Goal: Transaction & Acquisition: Purchase product/service

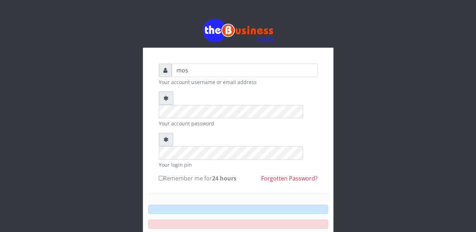
type input "[EMAIL_ADDRESS][DOMAIN_NAME]"
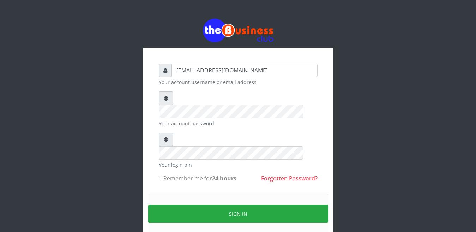
click at [200, 174] on label "Remember me for 24 hours" at bounding box center [198, 178] width 78 height 8
click at [163, 176] on input "Remember me for 24 hours" at bounding box center [161, 178] width 5 height 5
checkbox input "true"
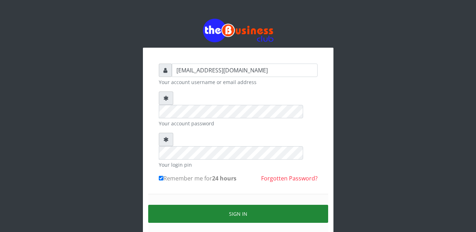
click at [228, 205] on button "Sign in" at bounding box center [238, 214] width 180 height 18
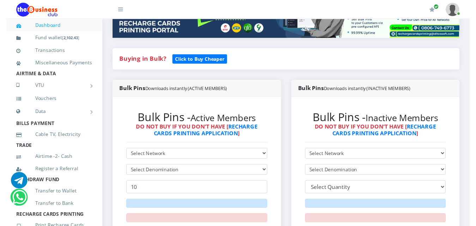
scroll to position [127, 0]
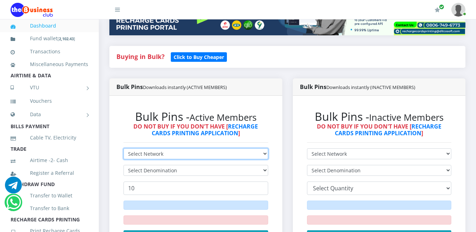
click at [178, 148] on select "Select Network MTN Globacom 9Mobile Airtel" at bounding box center [196, 153] width 145 height 11
click at [124, 148] on select "Select Network MTN Globacom 9Mobile Airtel" at bounding box center [196, 153] width 145 height 11
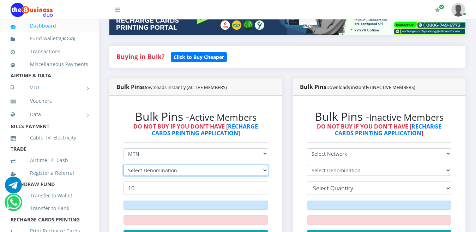
click at [163, 165] on select "Select Denomination" at bounding box center [196, 170] width 145 height 11
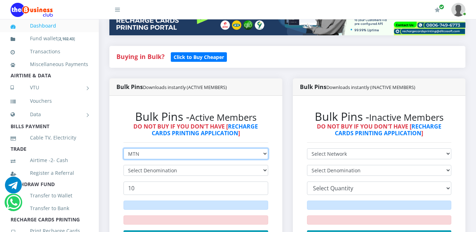
click at [152, 148] on select "Select Network MTN Globacom 9Mobile Airtel" at bounding box center [196, 153] width 145 height 11
click at [124, 148] on select "Select Network MTN Globacom 9Mobile Airtel" at bounding box center [196, 153] width 145 height 11
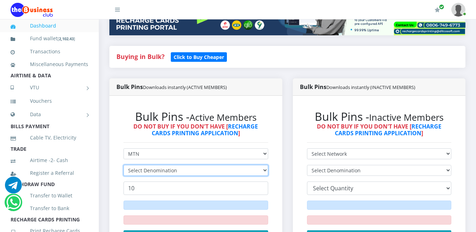
click at [148, 165] on select "Select Denomination" at bounding box center [196, 170] width 145 height 11
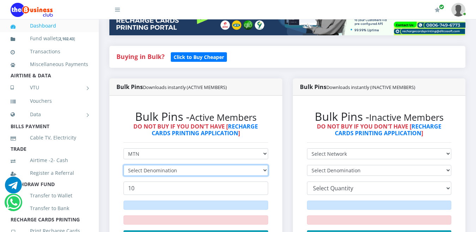
click at [148, 165] on select "Select Denomination" at bounding box center [196, 170] width 145 height 11
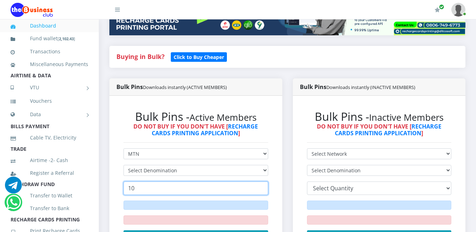
click at [140, 181] on input "10" at bounding box center [196, 187] width 145 height 13
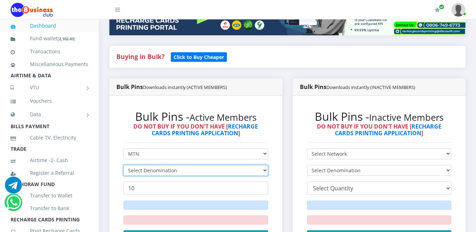
click at [138, 165] on select "Select Denomination" at bounding box center [196, 170] width 145 height 11
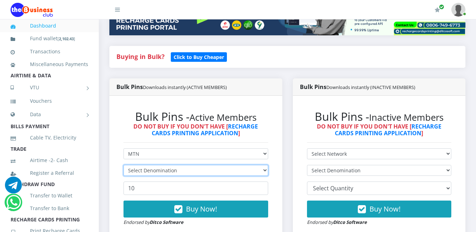
click at [138, 165] on select "Select Denomination" at bounding box center [196, 170] width 145 height 11
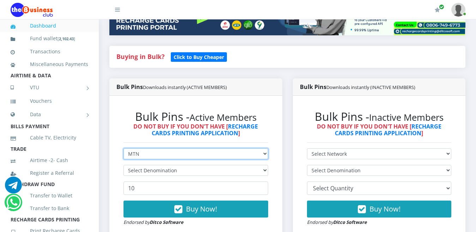
click at [141, 148] on select "Select Network MTN Globacom 9Mobile Airtel" at bounding box center [196, 153] width 145 height 11
click at [124, 148] on select "Select Network MTN Globacom 9Mobile Airtel" at bounding box center [196, 153] width 145 height 11
click at [158, 148] on select "Select Network MTN Globacom 9Mobile Airtel" at bounding box center [196, 153] width 145 height 11
click at [124, 148] on select "Select Network MTN Globacom 9Mobile Airtel" at bounding box center [196, 153] width 145 height 11
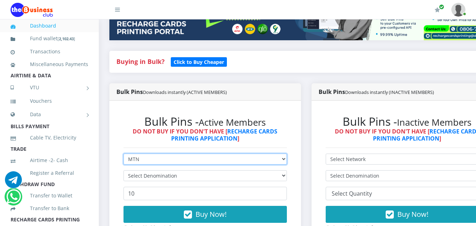
scroll to position [174, 0]
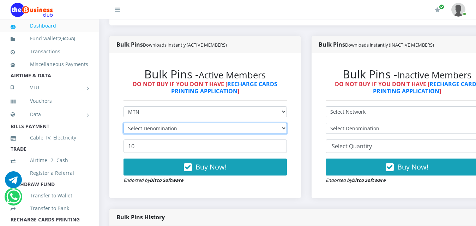
click at [154, 123] on select "Select Denomination" at bounding box center [205, 128] width 163 height 11
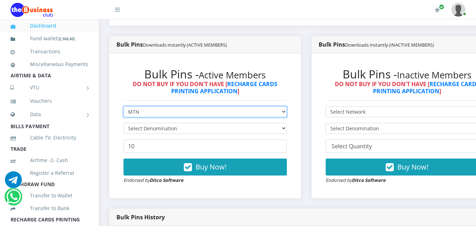
click at [151, 106] on select "Select Network MTN Globacom 9Mobile Airtel" at bounding box center [205, 111] width 163 height 11
click at [124, 106] on select "Select Network MTN Globacom 9Mobile Airtel" at bounding box center [205, 111] width 163 height 11
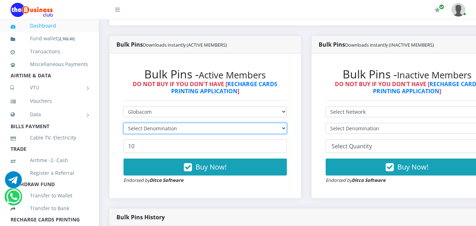
click at [150, 123] on select "Select Denomination" at bounding box center [205, 128] width 163 height 11
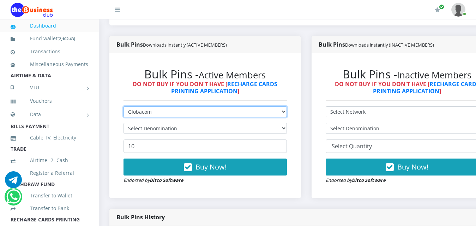
click at [148, 107] on select "Select Network MTN Globacom 9Mobile Airtel" at bounding box center [205, 111] width 163 height 11
select select "MTN"
click at [124, 106] on select "Select Network MTN Globacom 9Mobile Airtel" at bounding box center [205, 111] width 163 height 11
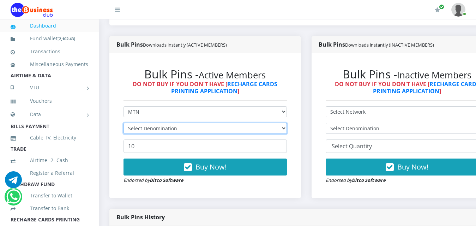
click at [146, 123] on select "Select Denomination" at bounding box center [205, 128] width 163 height 11
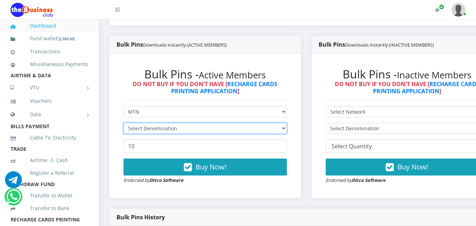
click at [146, 123] on select "Select Denomination" at bounding box center [205, 128] width 163 height 11
click at [146, 123] on select "Select Denomination MTN NGN100 - ₦96.99 MTN NGN200 - ₦193.98 MTN NGN400 - ₦387.…" at bounding box center [205, 128] width 163 height 11
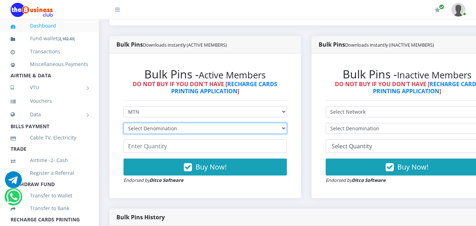
select select "96.55-100"
click at [124, 123] on select "Select Denomination Glo NGN100 - ₦96.55 Glo NGN200 - ₦193.10 Glo NGN500 - ₦482.…" at bounding box center [205, 128] width 163 height 11
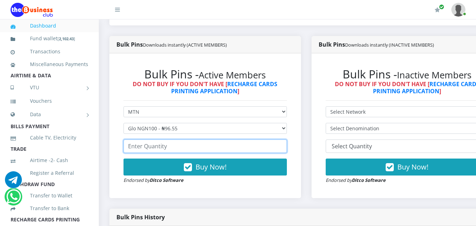
click at [147, 141] on input "number" at bounding box center [205, 145] width 163 height 13
type input "10"
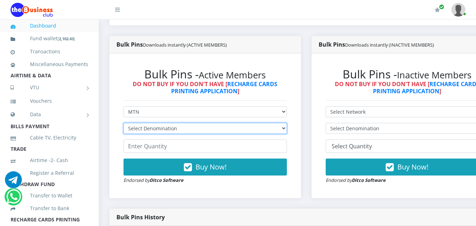
click at [189, 123] on select "Select Denomination MTN NGN100 - ₦96.99 MTN NGN200 - ₦193.98 MTN NGN400 - ₦387.…" at bounding box center [205, 128] width 163 height 11
select select "96.99-100"
click at [124, 123] on select "Select Denomination MTN NGN100 - ₦96.99 MTN NGN200 - ₦193.98 MTN NGN400 - ₦387.…" at bounding box center [205, 128] width 163 height 11
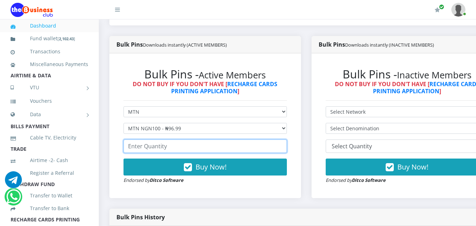
click at [173, 139] on input "number" at bounding box center [205, 145] width 163 height 13
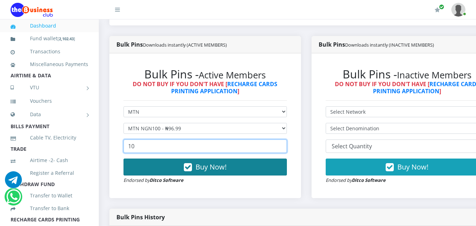
type input "1"
type input "20"
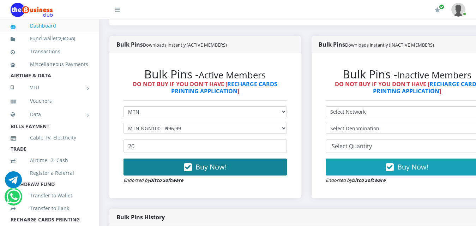
click at [207, 162] on span "Buy Now!" at bounding box center [211, 167] width 31 height 10
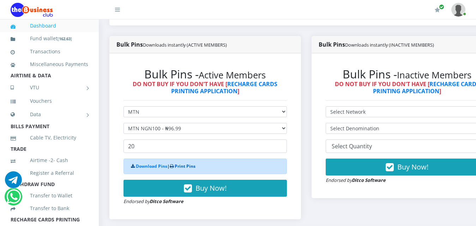
click at [190, 163] on link "Print Pins" at bounding box center [185, 166] width 21 height 6
click at [184, 163] on link "Print Pins" at bounding box center [185, 166] width 21 height 6
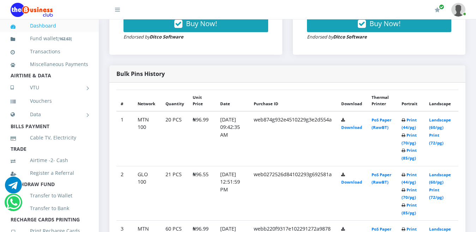
scroll to position [339, 0]
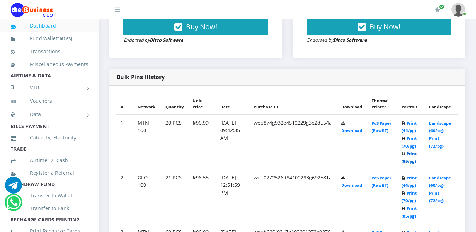
click at [415, 151] on link "Print (85/pg)" at bounding box center [409, 157] width 15 height 13
